Goal: Task Accomplishment & Management: Manage account settings

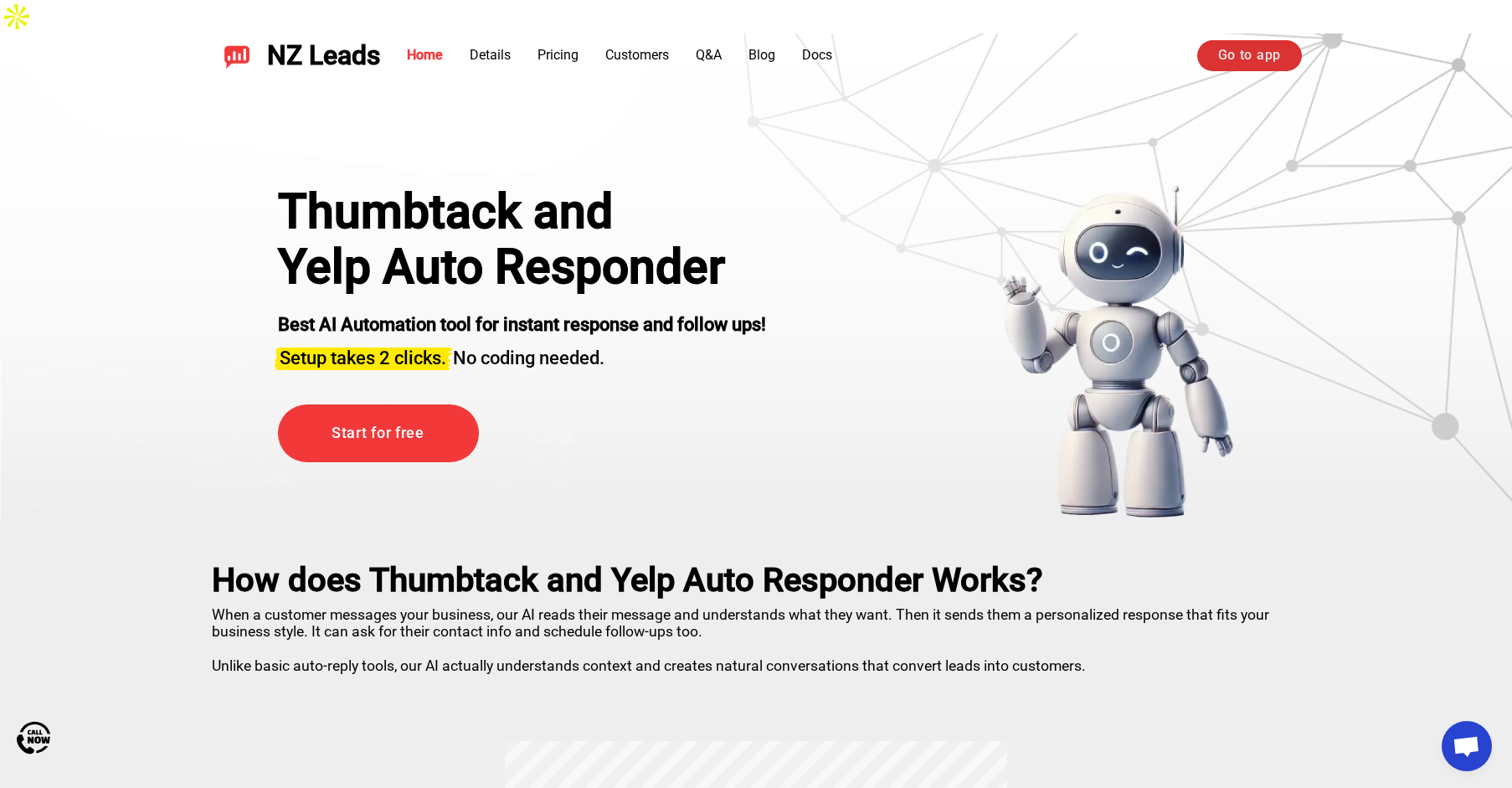
click at [1233, 61] on link "Go to app" at bounding box center [1249, 55] width 105 height 31
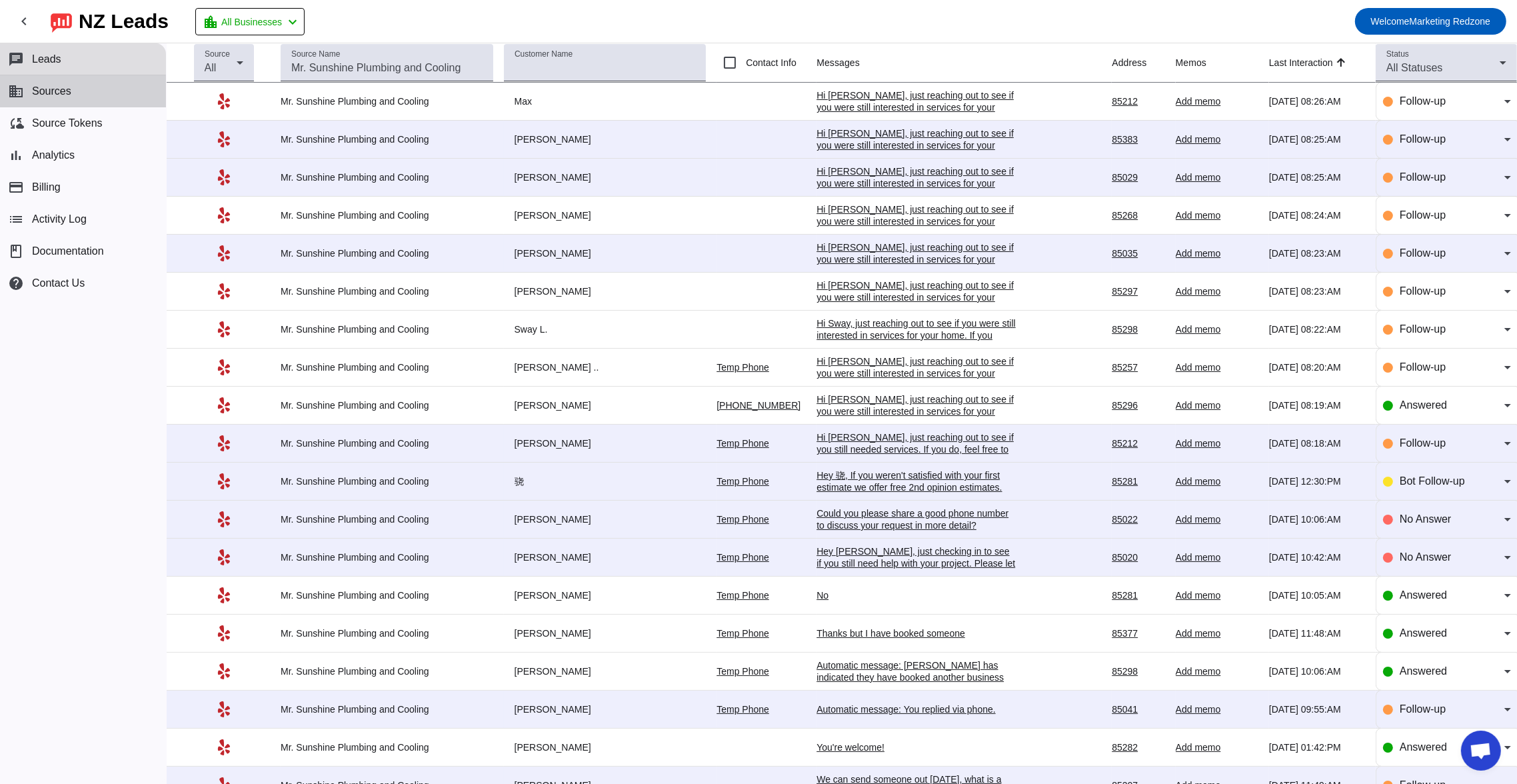
click at [72, 101] on button "business Sources" at bounding box center [82, 91] width 166 height 32
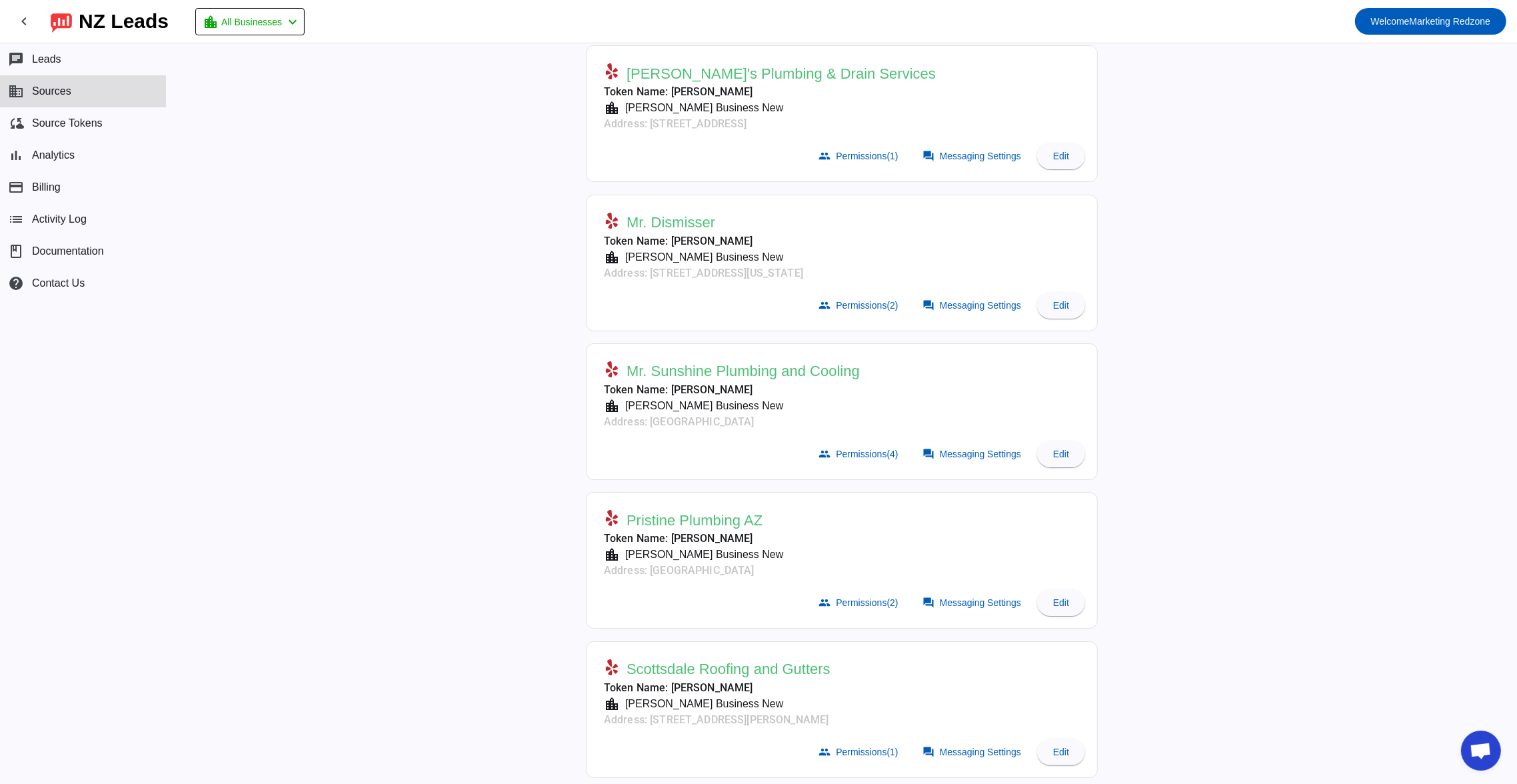
scroll to position [548, 0]
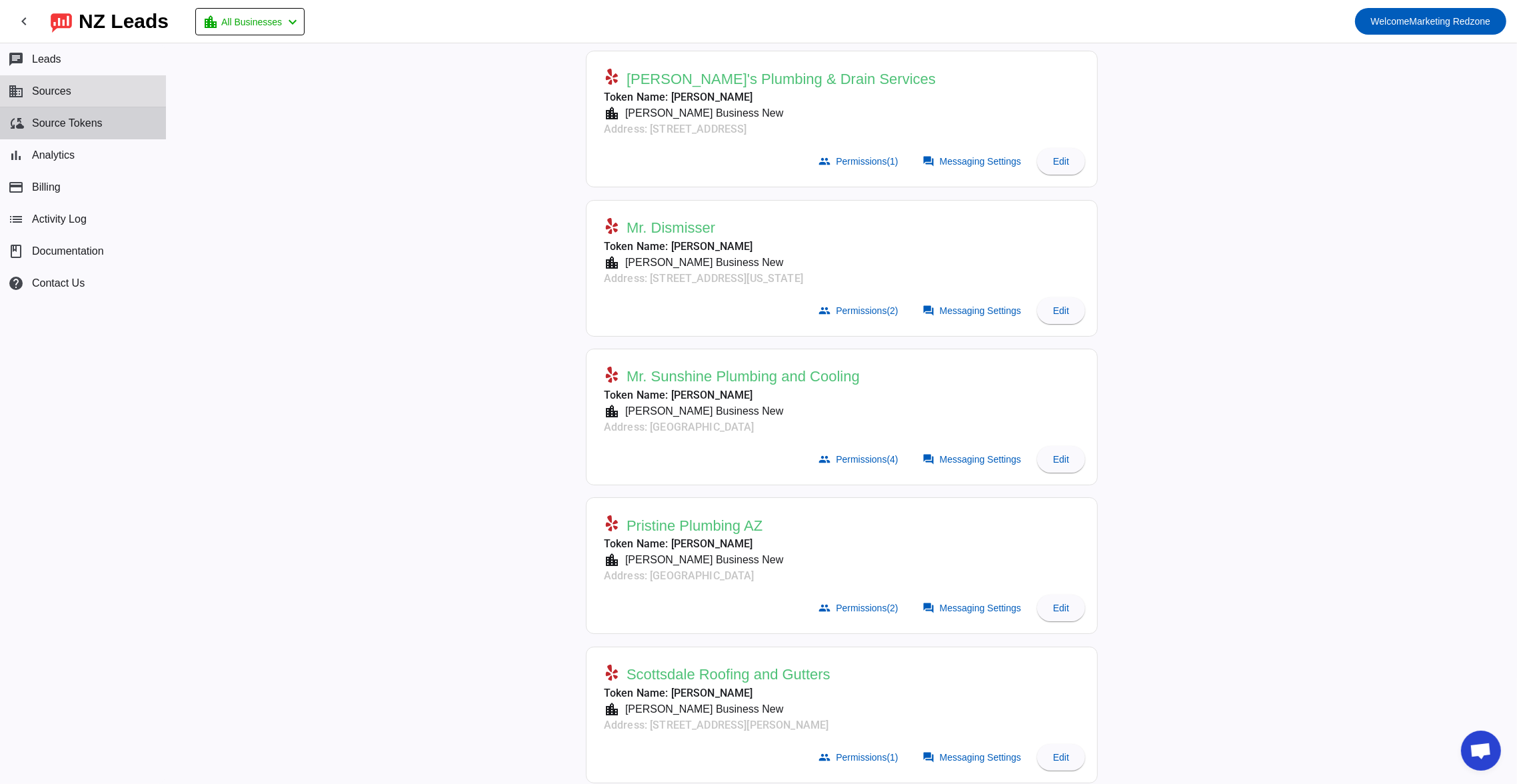
click at [108, 128] on button "cloud_sync Source Tokens" at bounding box center [82, 123] width 166 height 32
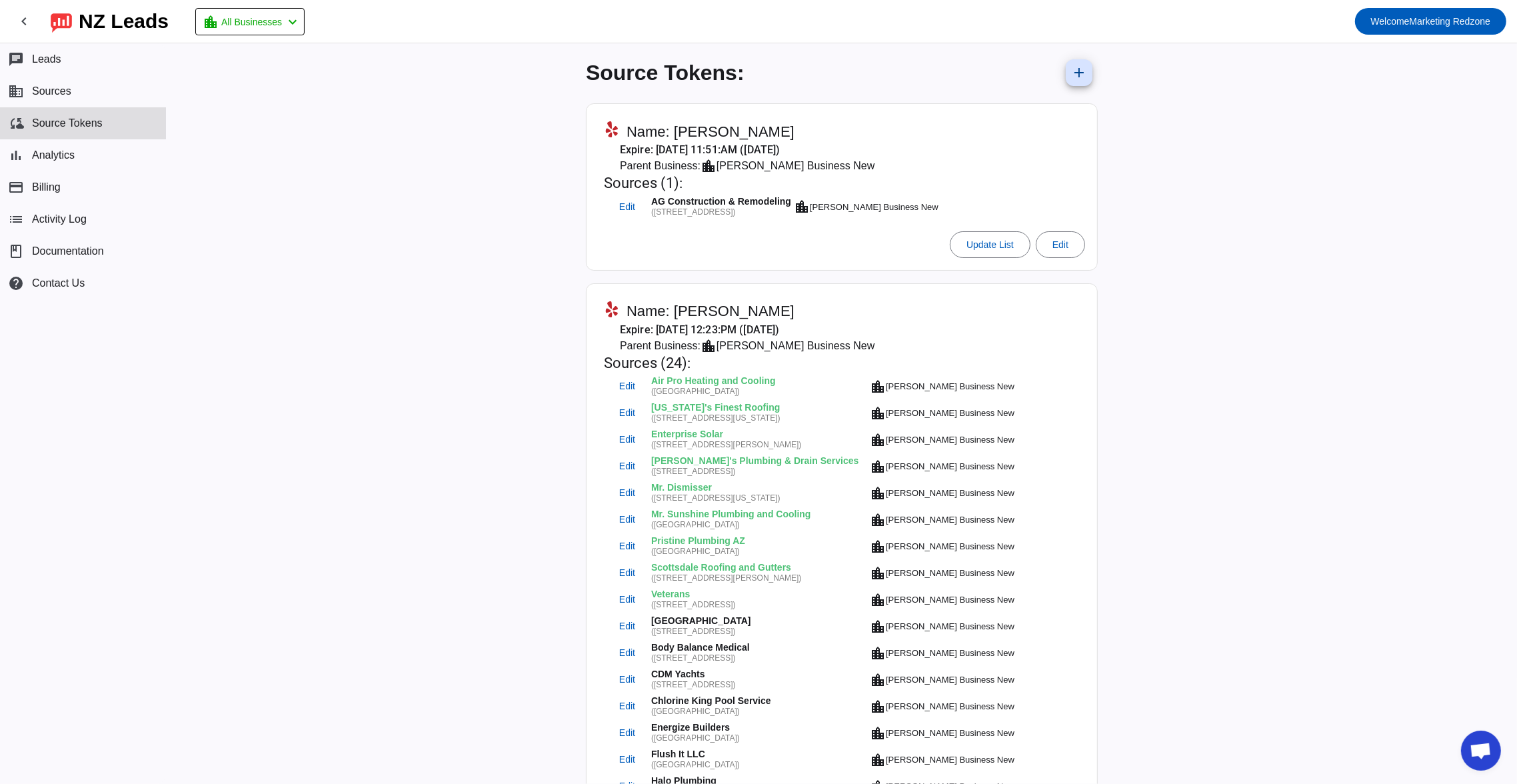
drag, startPoint x: 619, startPoint y: 515, endPoint x: 539, endPoint y: 543, distance: 84.8
click at [539, 543] on div "Source Tokens: add Name: Jordan Flittie Expire: 1/17/2025, 11:51:AM (7 months a…" at bounding box center [841, 413] width 1350 height 740
click at [1167, 406] on div "Source Tokens: add Name: Jordan Flittie Expire: 1/17/2025, 11:51:AM (7 months a…" at bounding box center [841, 413] width 1350 height 740
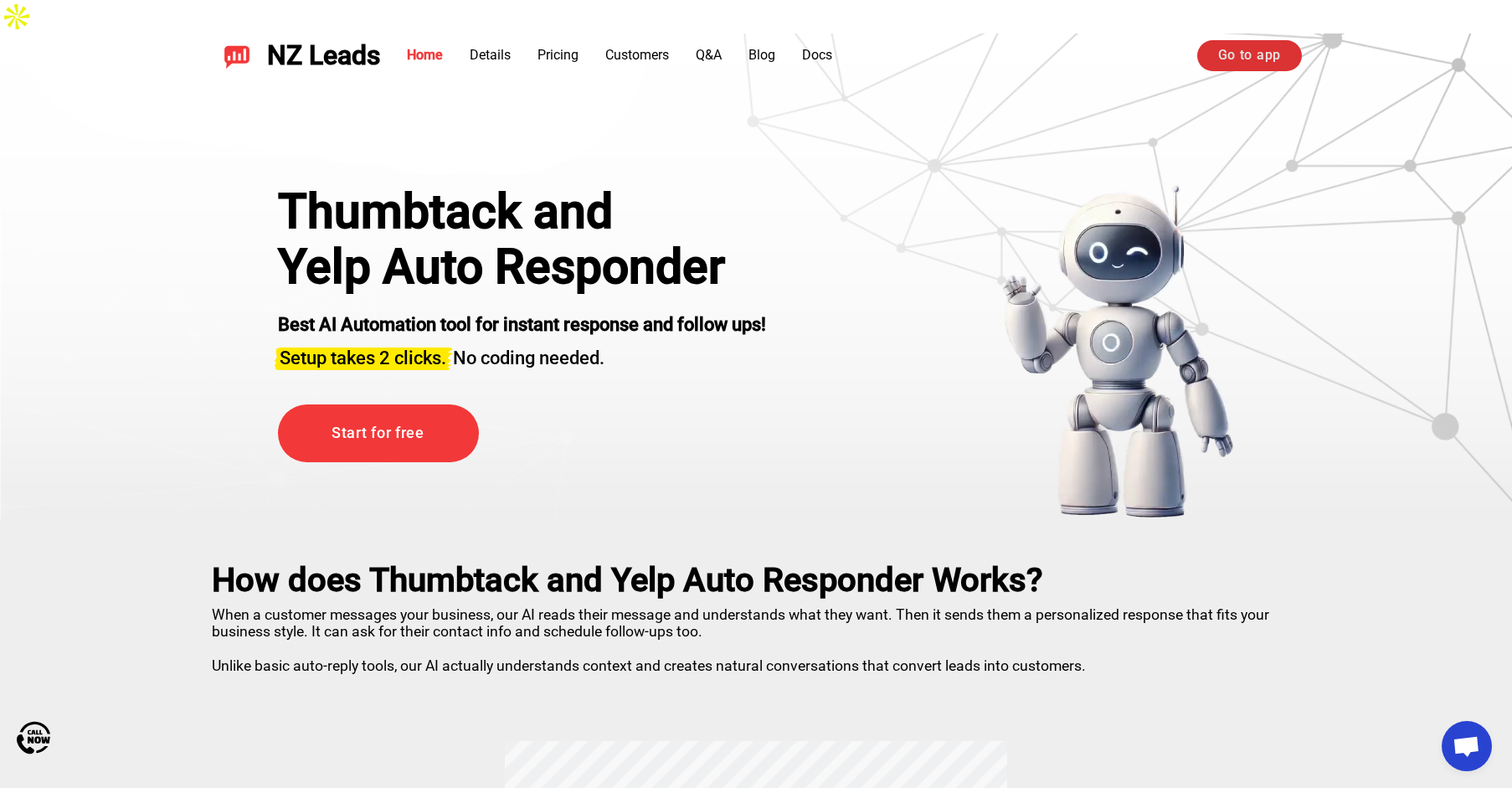
click at [1264, 65] on link "Go to app" at bounding box center [1249, 55] width 105 height 31
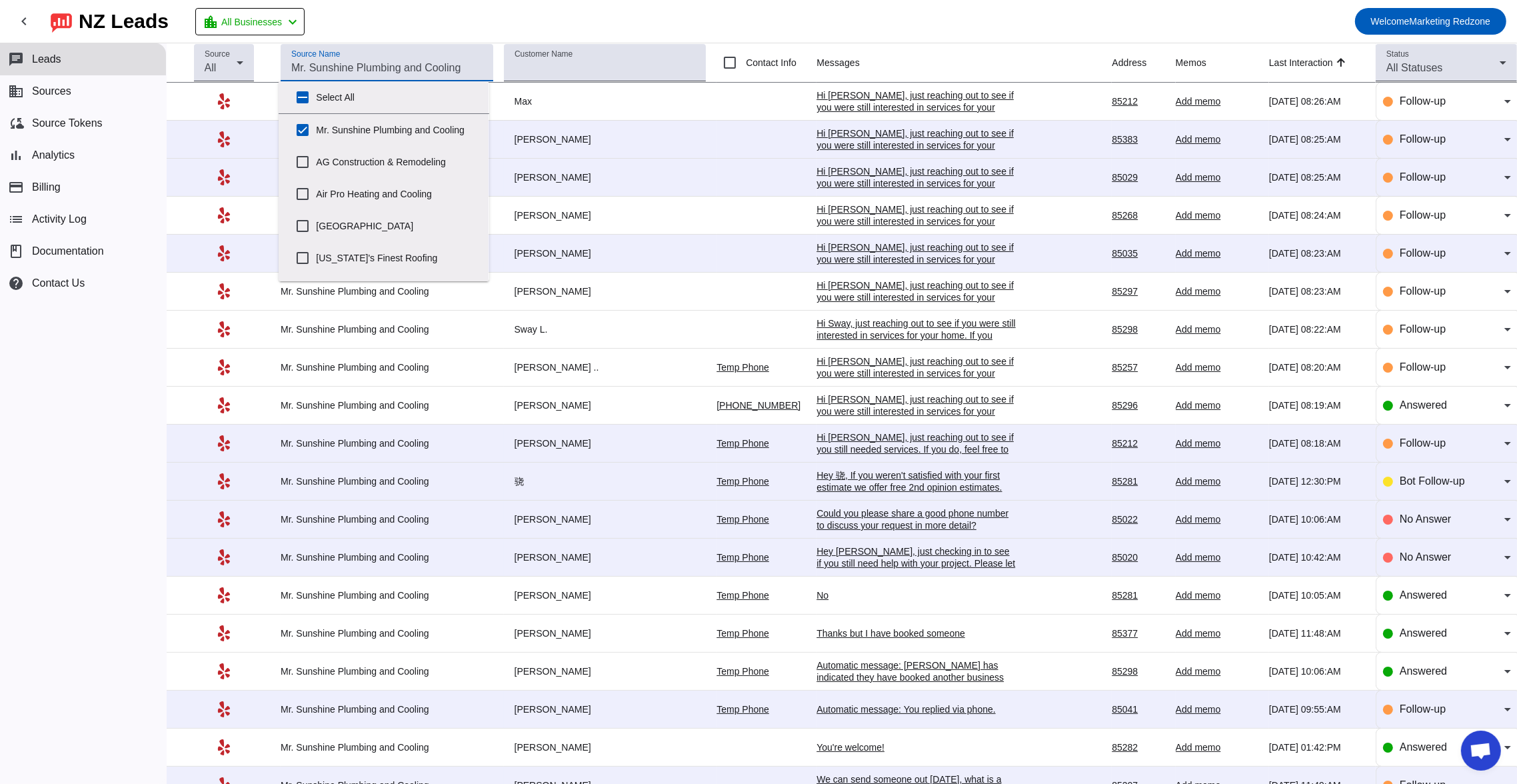
click at [420, 70] on input "Source Name" at bounding box center [387, 68] width 191 height 16
click at [302, 130] on input "Mr. Sunshine Plumbing and Cooling" at bounding box center [302, 130] width 27 height 27
checkbox input "false"
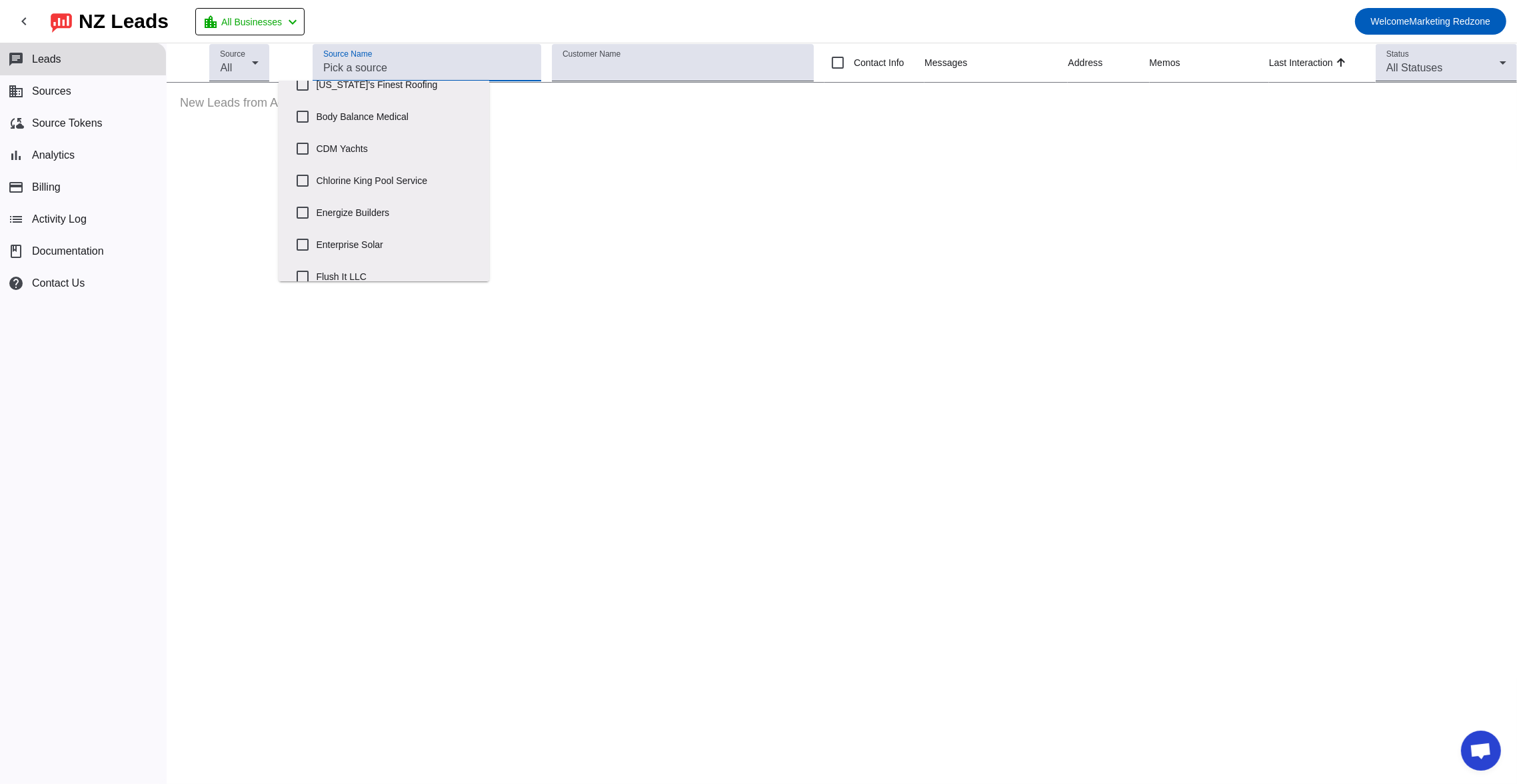
scroll to position [174, 0]
drag, startPoint x: 641, startPoint y: 222, endPoint x: 631, endPoint y: 178, distance: 45.1
click at [642, 222] on div "Source All Source Name Customer Name Contact Info Messages Address Memos Last I…" at bounding box center [841, 413] width 1350 height 740
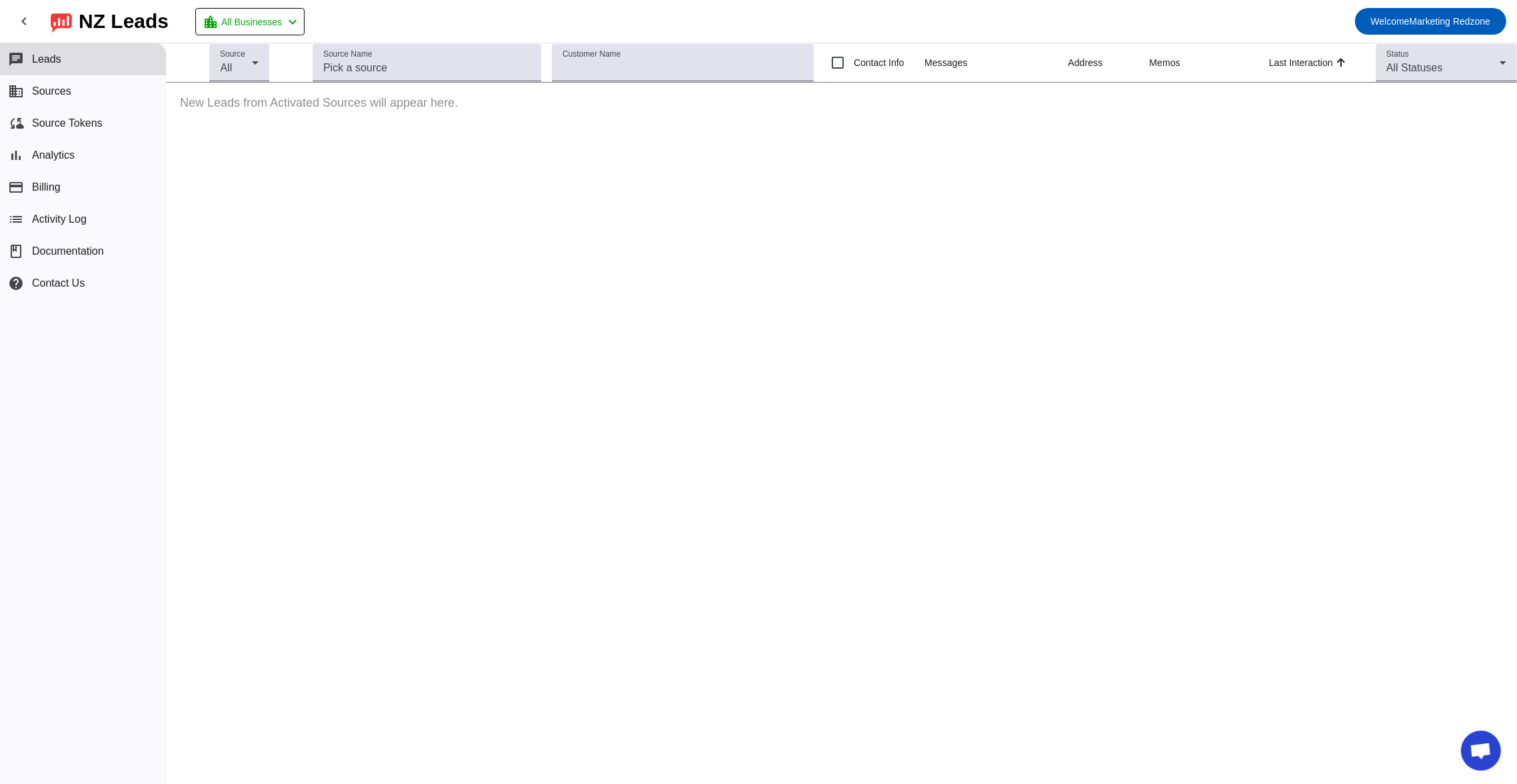
click at [514, 27] on mat-toolbar-row "chevron_left NZ Leads location_city All Businesses chevron_left Welcome Marketi…" at bounding box center [758, 21] width 1517 height 42
click at [499, 57] on div "Source Name" at bounding box center [427, 63] width 207 height 38
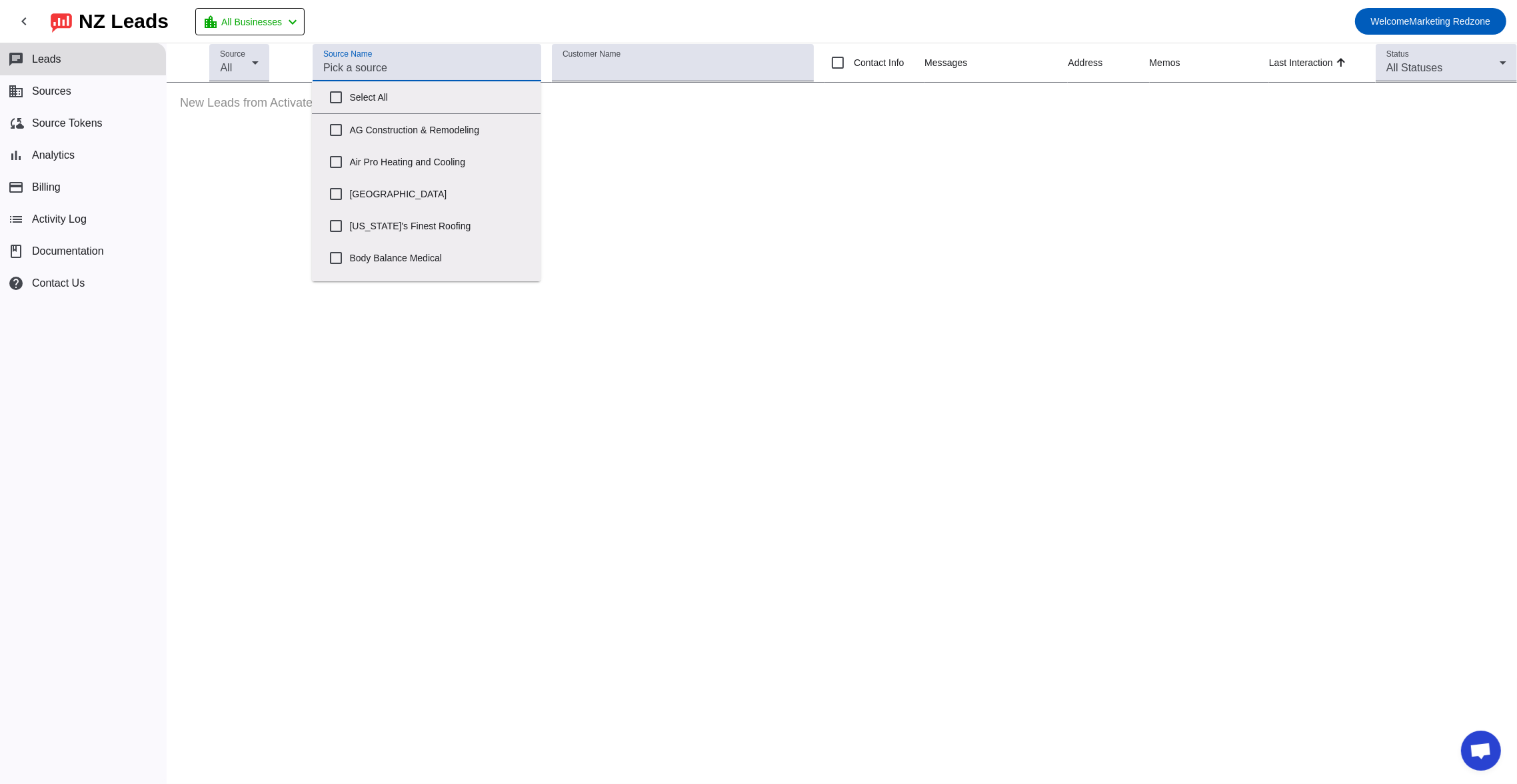
click at [569, 7] on mat-toolbar-row "chevron_left NZ Leads location_city All Businesses chevron_left Welcome Marketi…" at bounding box center [758, 21] width 1517 height 42
